Goal: Information Seeking & Learning: Learn about a topic

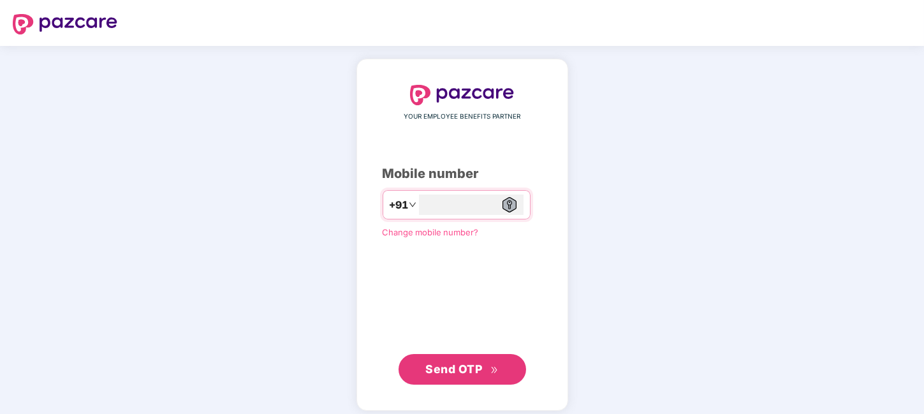
type input "**********"
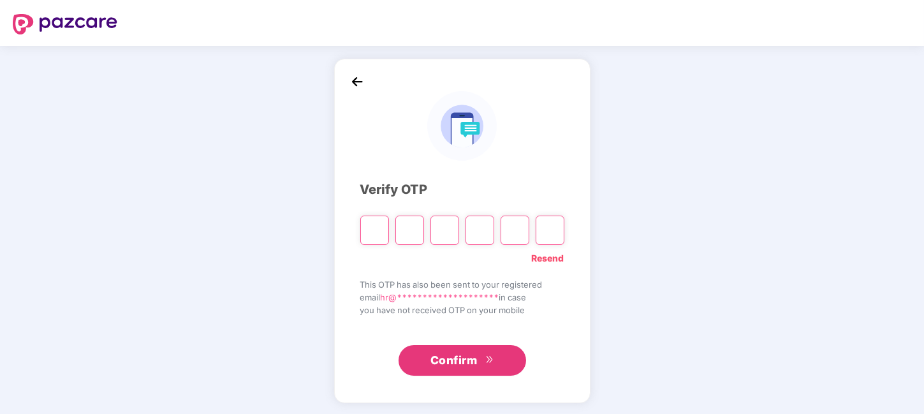
type input "*"
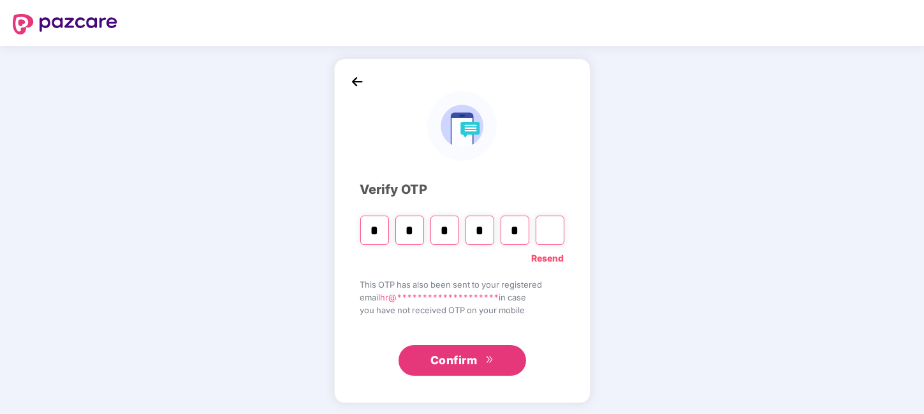
type input "*"
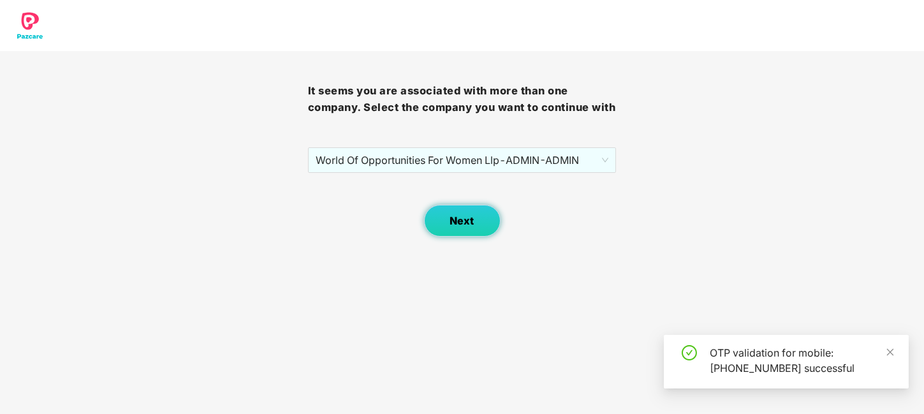
click at [465, 215] on span "Next" at bounding box center [462, 221] width 24 height 12
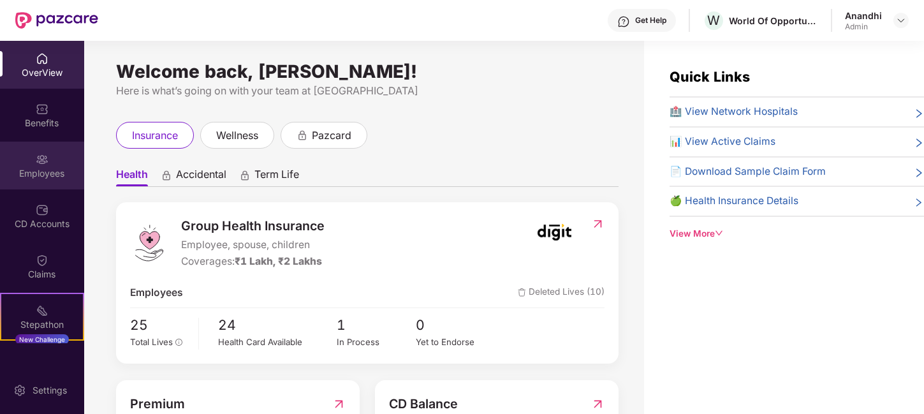
click at [40, 160] on img at bounding box center [42, 159] width 13 height 13
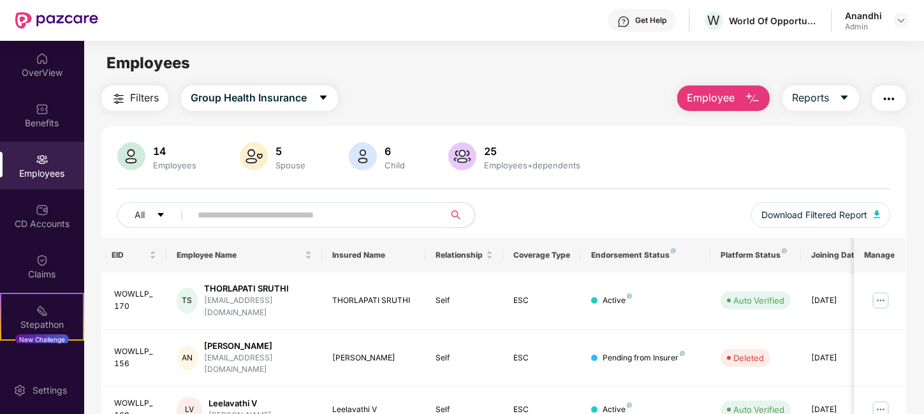
click at [286, 215] on input "text" at bounding box center [312, 214] width 229 height 19
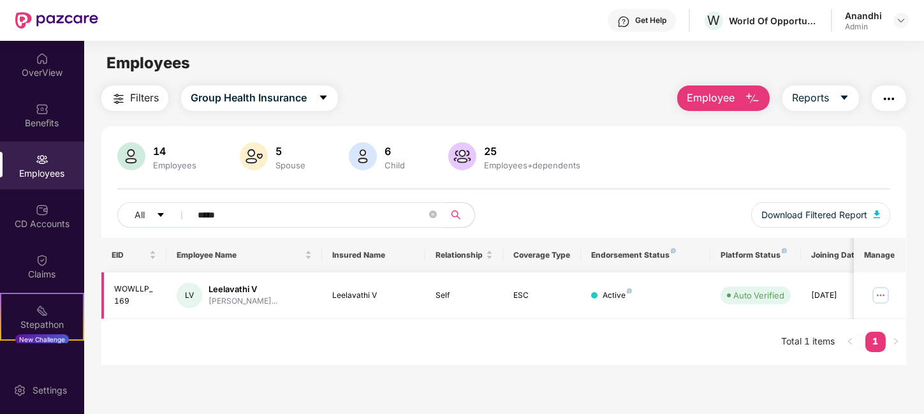
type input "*****"
click at [878, 291] on img at bounding box center [880, 295] width 20 height 20
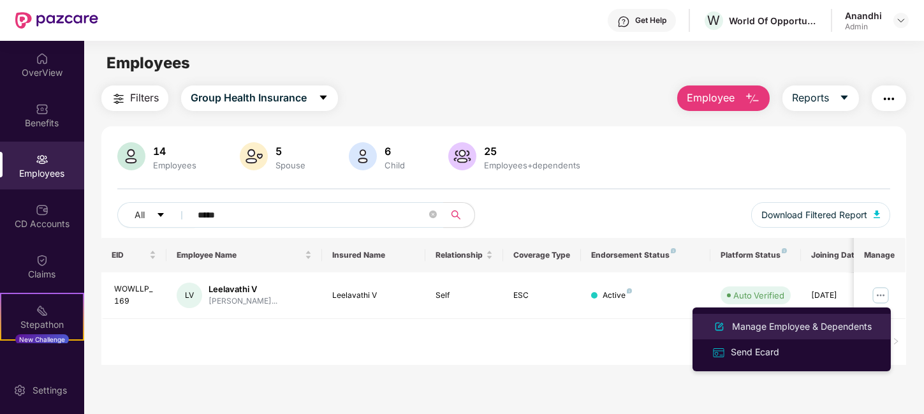
click at [779, 326] on div "Manage Employee & Dependents" at bounding box center [801, 326] width 145 height 14
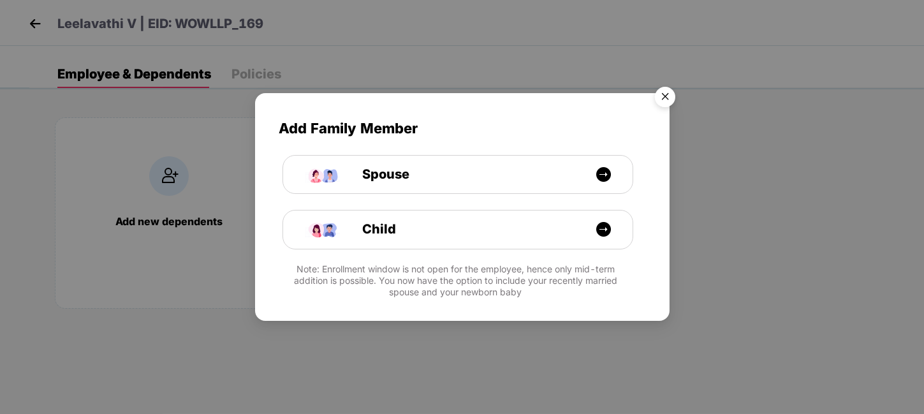
click at [664, 96] on img "Close" at bounding box center [665, 99] width 36 height 36
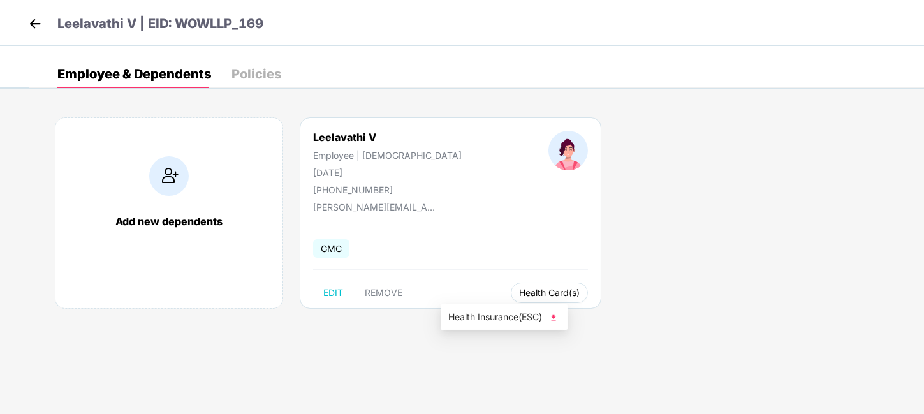
click at [511, 298] on button "Health Card(s)" at bounding box center [549, 292] width 77 height 20
click at [471, 319] on span "Health Insurance(ESC)" at bounding box center [504, 317] width 112 height 14
click at [33, 22] on img at bounding box center [35, 23] width 19 height 19
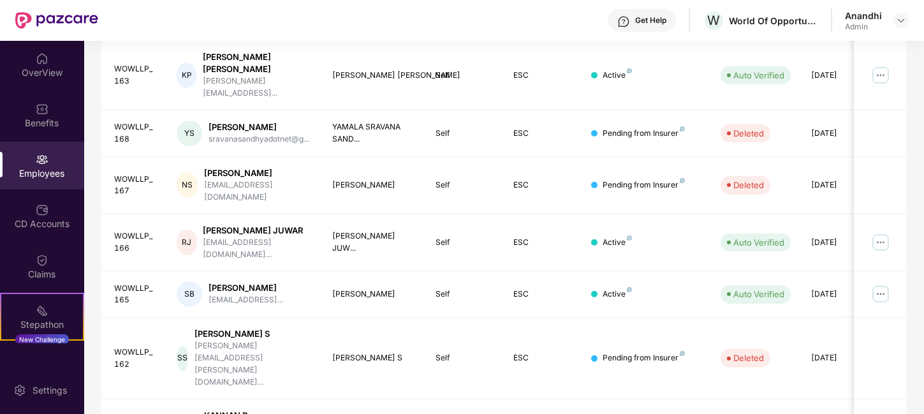
scroll to position [400, 0]
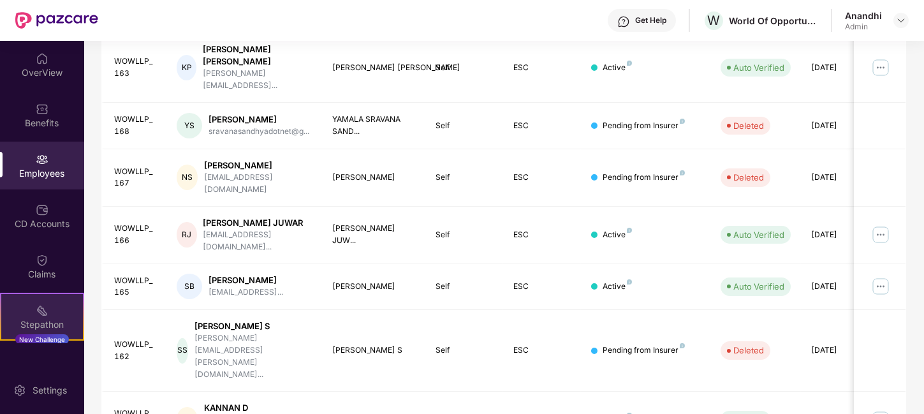
click at [19, 314] on div "Stepathon New Challenge" at bounding box center [42, 317] width 84 height 48
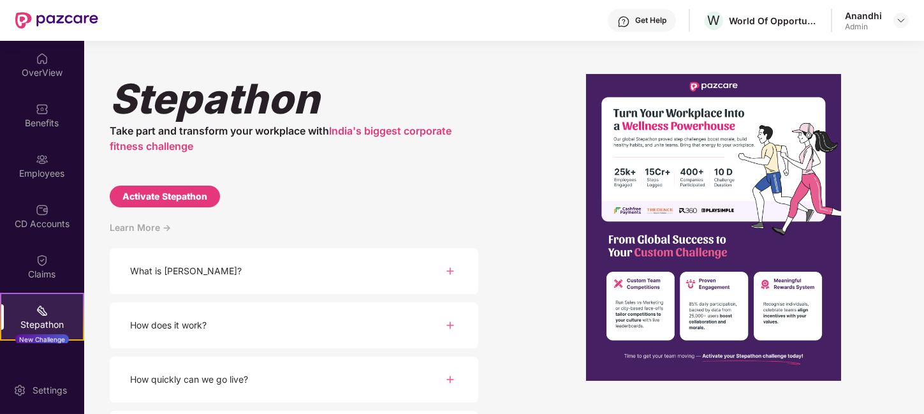
click at [183, 268] on div "What is [PERSON_NAME]?" at bounding box center [186, 271] width 112 height 14
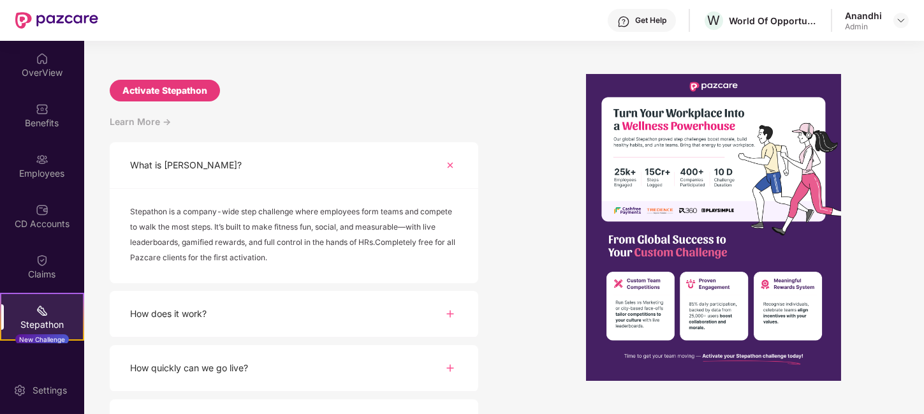
scroll to position [128, 0]
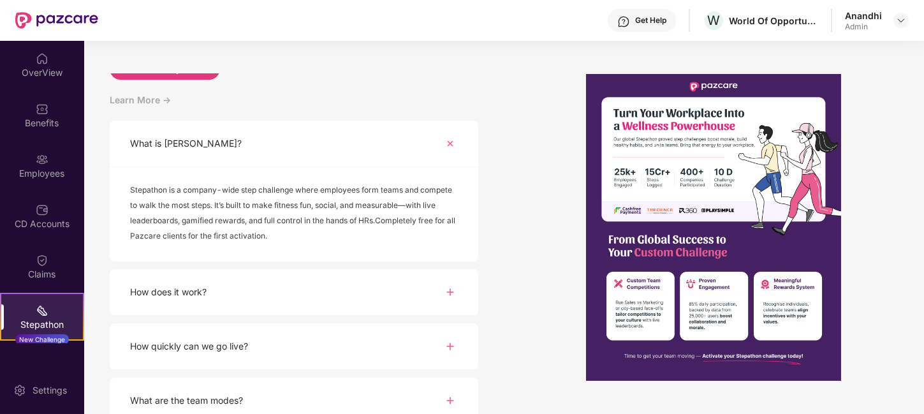
click at [177, 287] on div "How does it work?" at bounding box center [168, 292] width 77 height 14
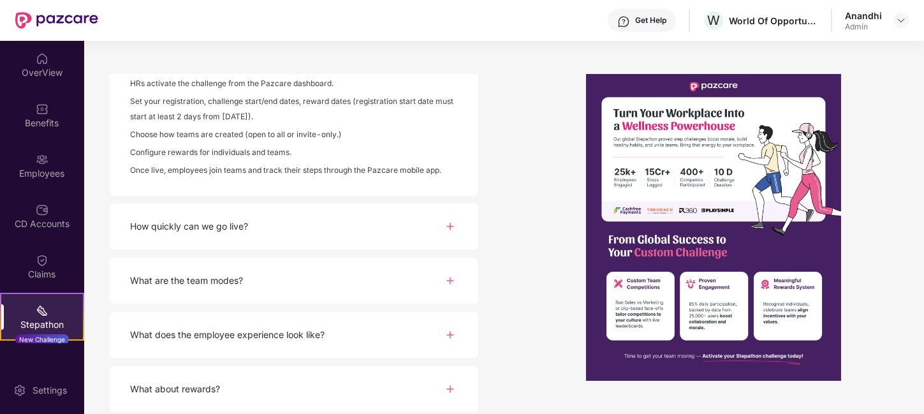
scroll to position [388, 0]
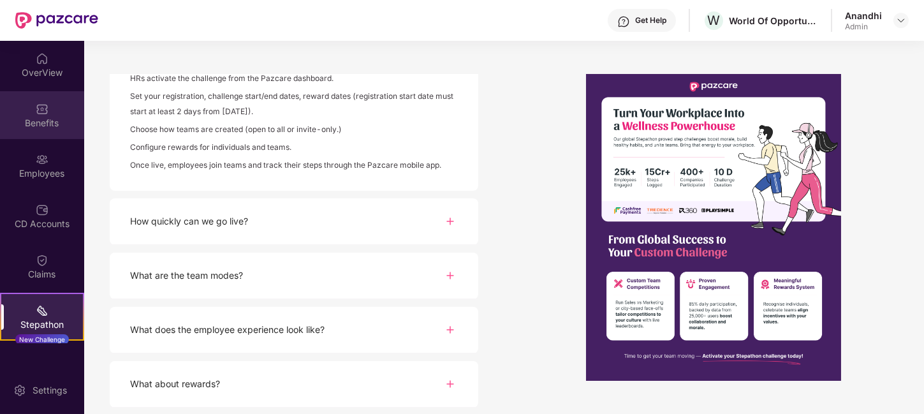
click at [36, 117] on div "Benefits" at bounding box center [42, 123] width 84 height 13
